Goal: Task Accomplishment & Management: Complete application form

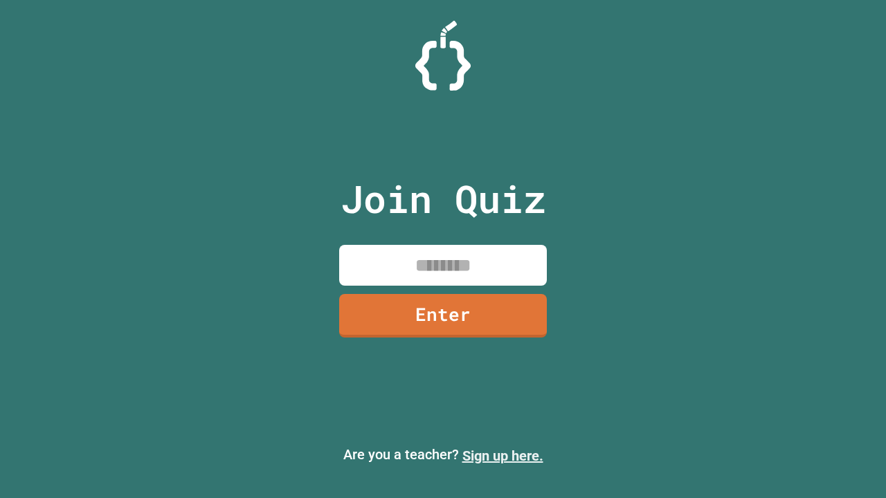
click at [503, 456] on link "Sign up here." at bounding box center [502, 456] width 81 height 17
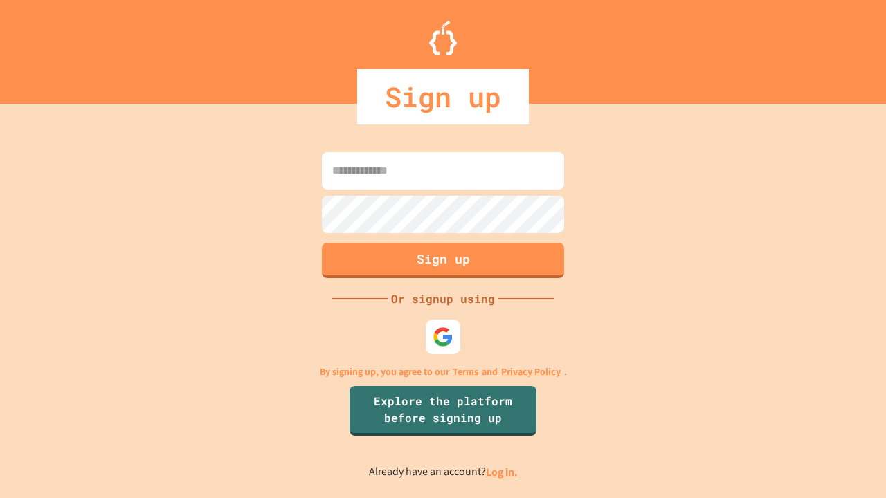
click at [503, 472] on link "Log in." at bounding box center [502, 472] width 32 height 15
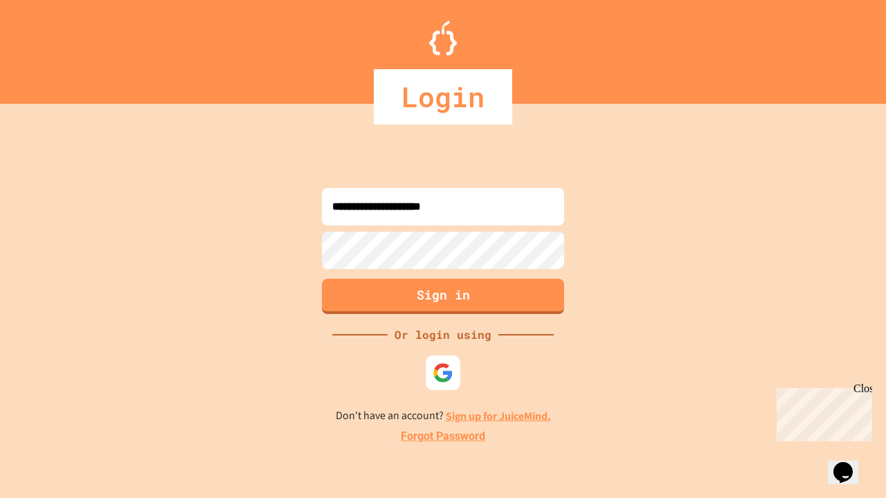
type input "**********"
